Goal: Find specific fact: Find specific fact

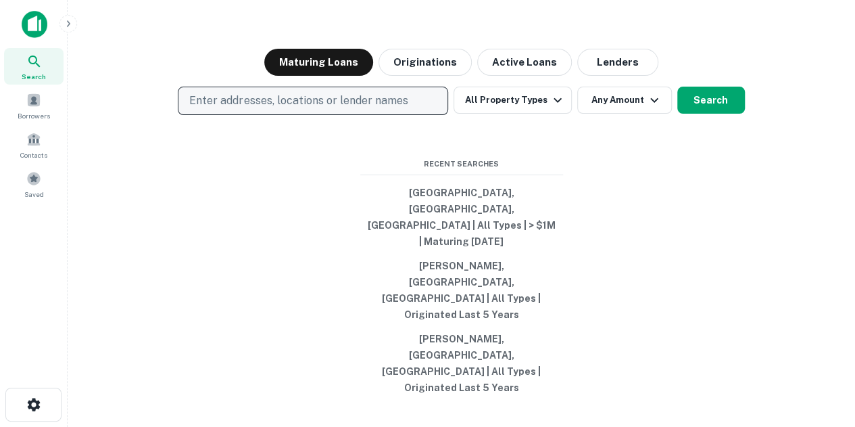
click at [320, 109] on p "Enter addresses, locations or lender names" at bounding box center [298, 101] width 218 height 16
type input "**********"
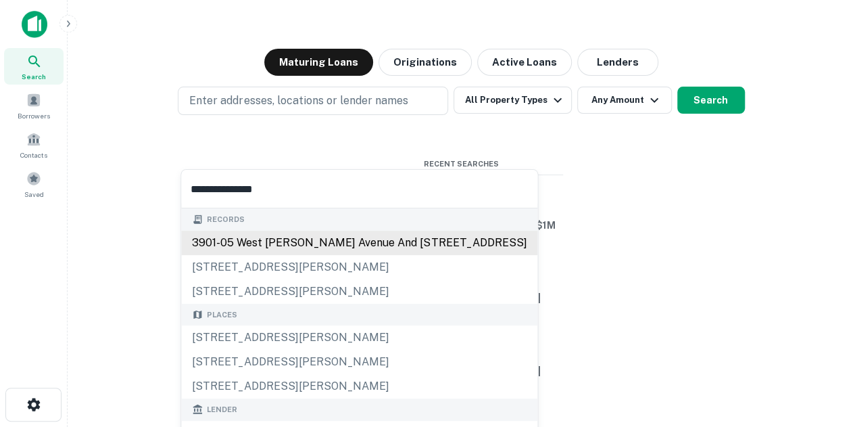
click at [421, 242] on div "3901-05 west [PERSON_NAME] avenue and [STREET_ADDRESS]" at bounding box center [359, 243] width 356 height 24
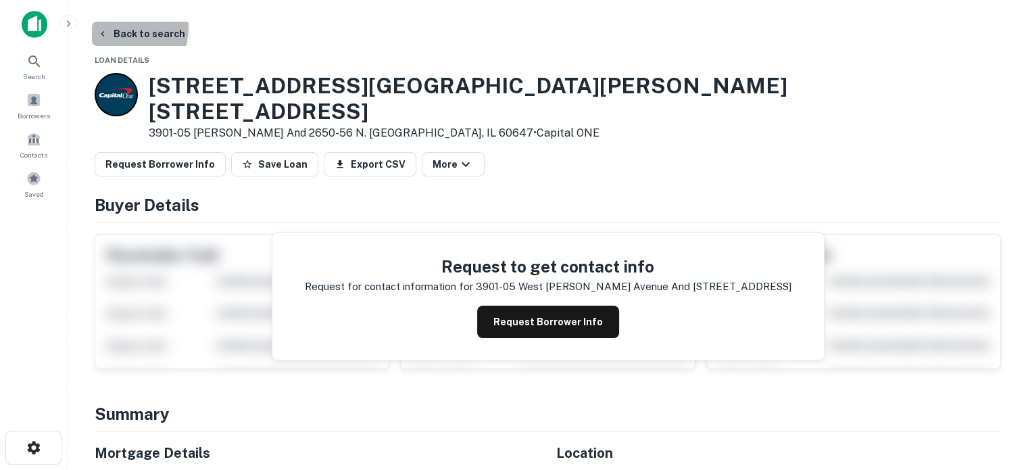
click at [114, 26] on button "Back to search" at bounding box center [141, 34] width 99 height 24
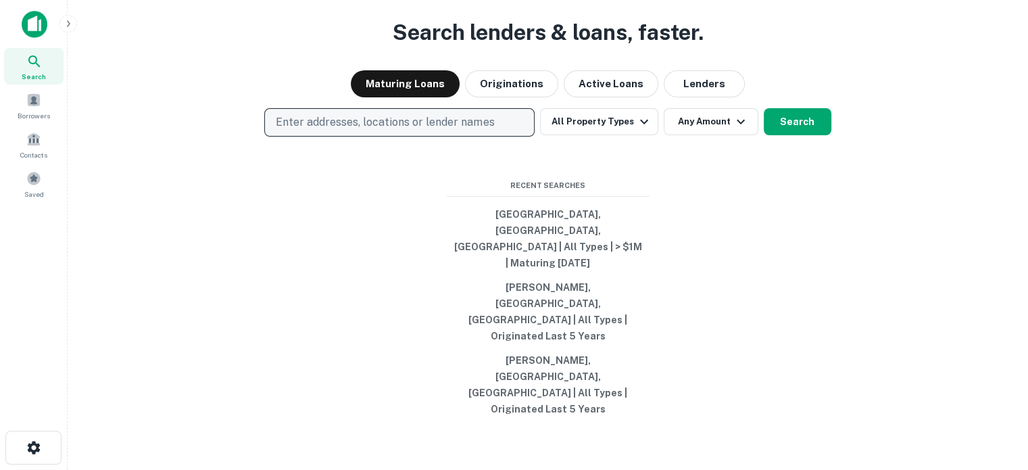
click at [354, 130] on p "Enter addresses, locations or lender names" at bounding box center [385, 122] width 218 height 16
type input "**********"
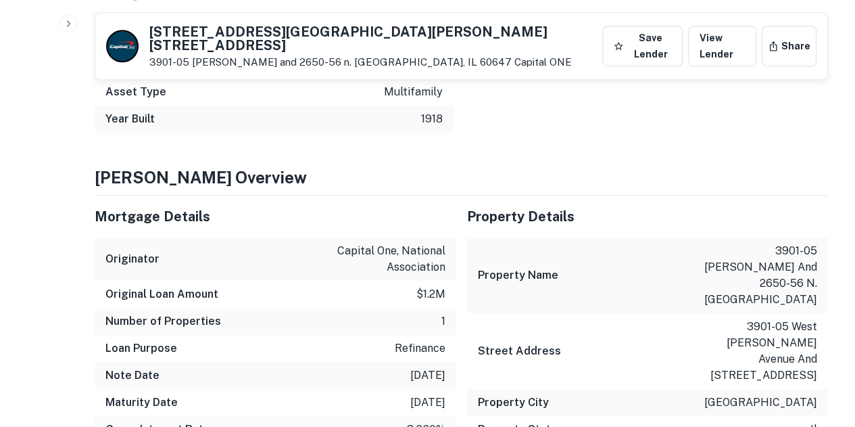
scroll to position [473, 0]
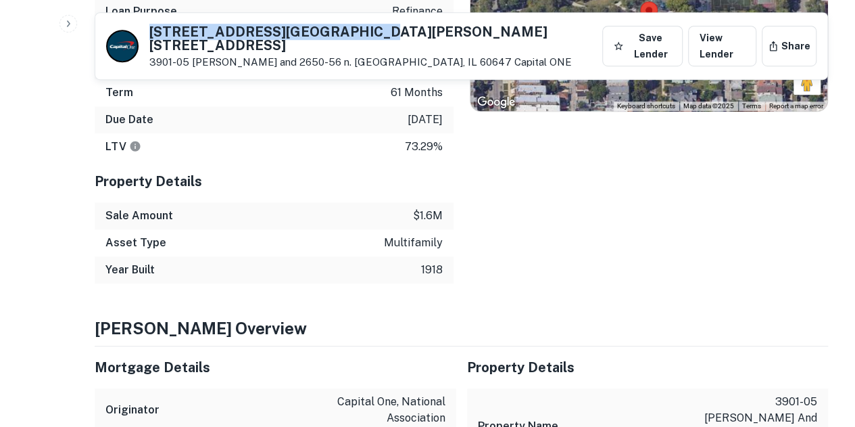
drag, startPoint x: 148, startPoint y: 34, endPoint x: 358, endPoint y: 32, distance: 209.6
click at [358, 32] on div "3901-05 [GEOGRAPHIC_DATA][PERSON_NAME][STREET_ADDRESS]-05 [PERSON_NAME] and 265…" at bounding box center [351, 46] width 491 height 45
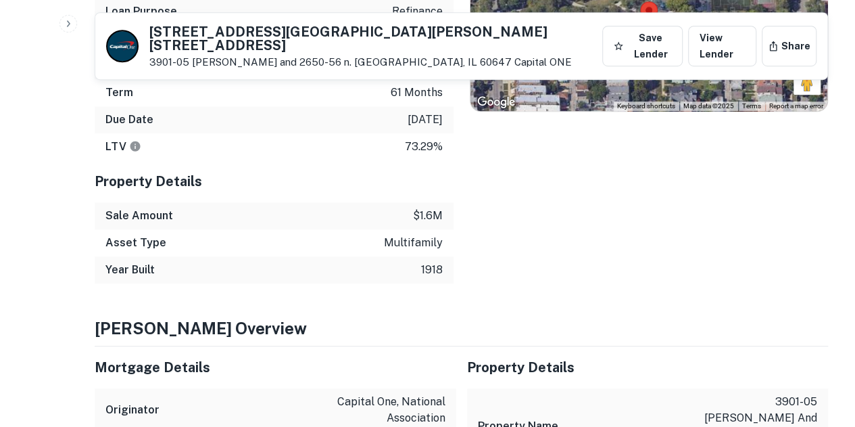
click at [519, 220] on div "Location ← Move left → Move right ↑ Move up ↓ Move down + Zoom in - Zoom out Ho…" at bounding box center [641, 92] width 375 height 382
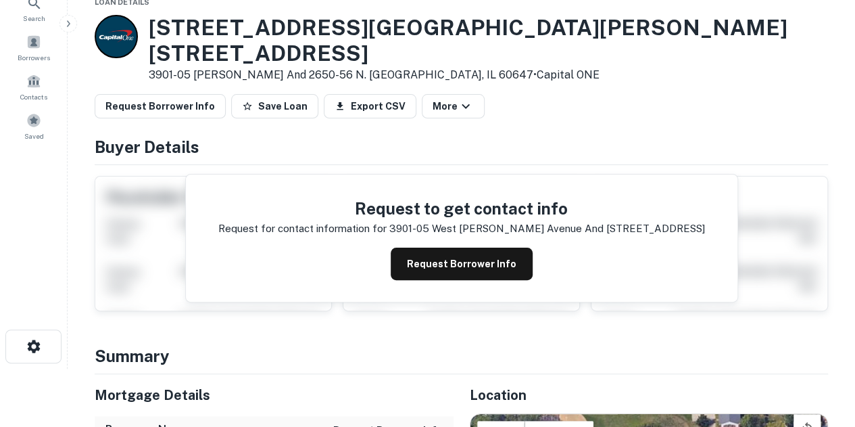
scroll to position [0, 0]
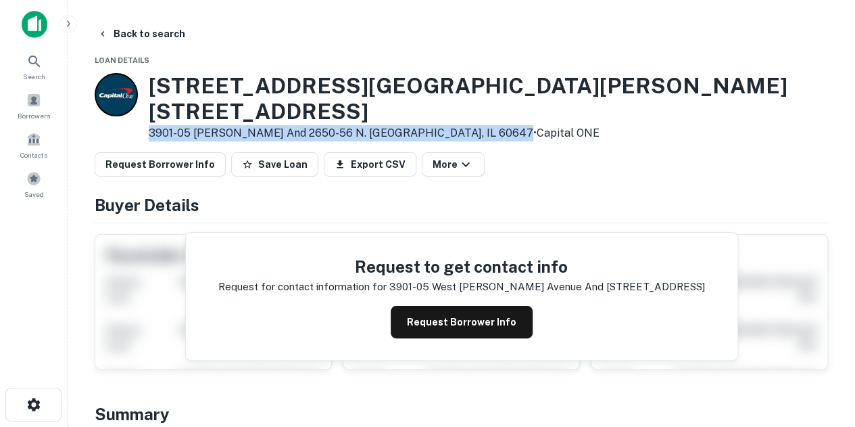
drag, startPoint x: 249, startPoint y: 131, endPoint x: 489, endPoint y: 139, distance: 240.1
click at [489, 139] on div "3901-05 [GEOGRAPHIC_DATA][PERSON_NAME][STREET_ADDRESS]-05 [PERSON_NAME] and 265…" at bounding box center [462, 107] width 734 height 68
copy p "3901-05 [PERSON_NAME] and 2650-56 n. [GEOGRAPHIC_DATA], IL 60647"
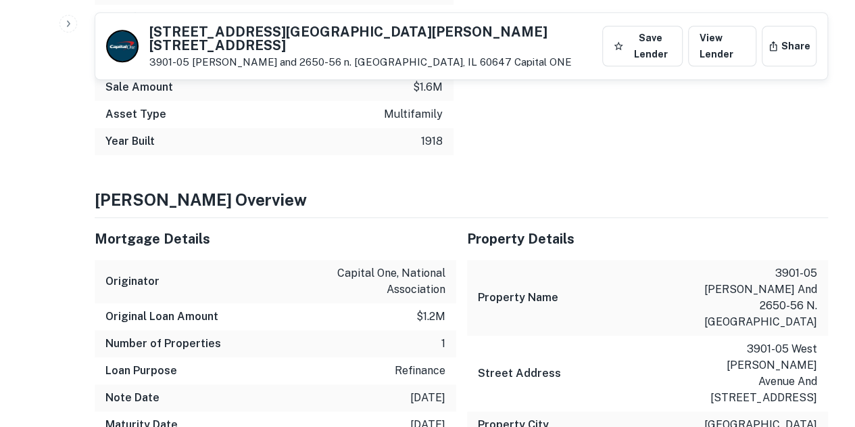
scroll to position [676, 0]
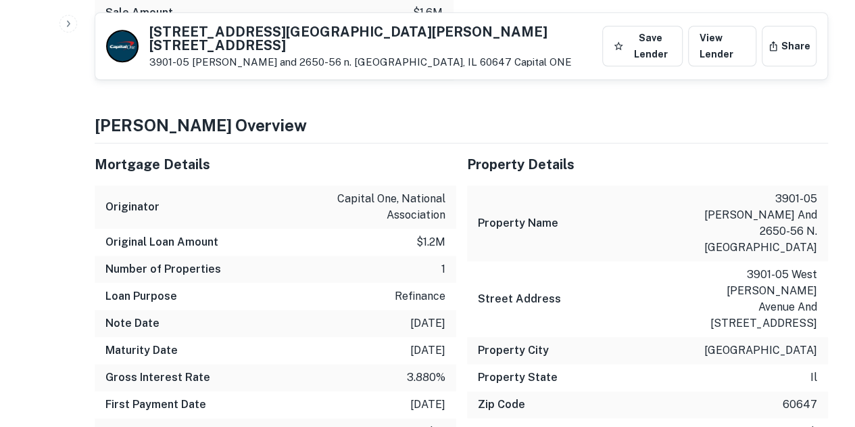
drag, startPoint x: 387, startPoint y: 29, endPoint x: 504, endPoint y: 45, distance: 118.1
click at [504, 45] on h5 "[STREET_ADDRESS][GEOGRAPHIC_DATA][PERSON_NAME][STREET_ADDRESS]" at bounding box center [373, 38] width 448 height 27
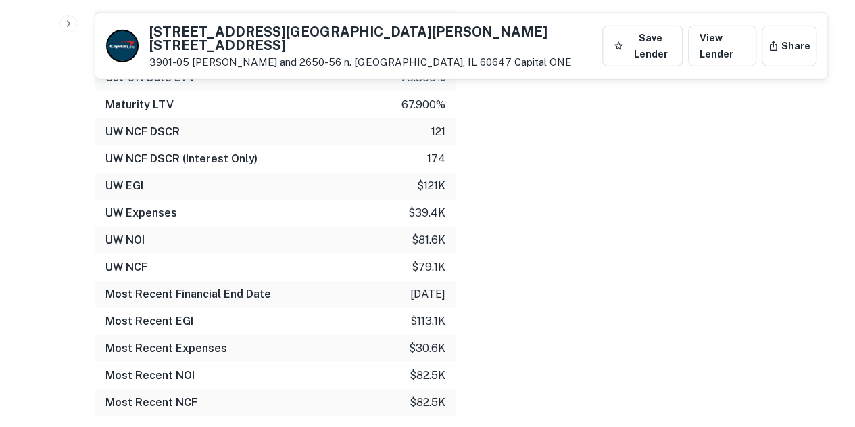
scroll to position [1842, 0]
